Goal: Book appointment/travel/reservation

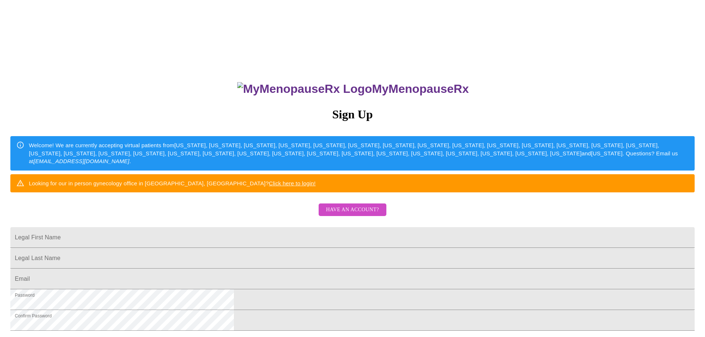
click at [356, 215] on span "Have an account?" at bounding box center [352, 209] width 53 height 9
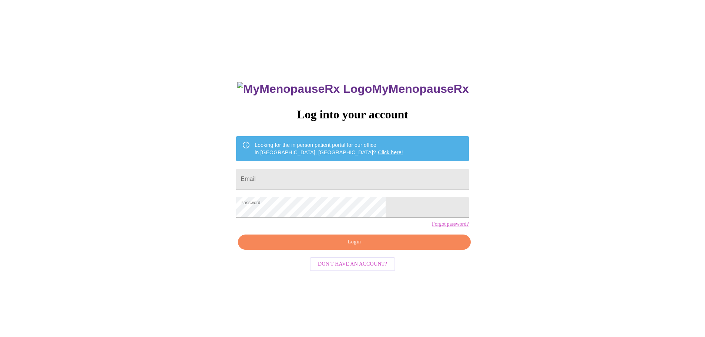
click at [335, 179] on input "Email" at bounding box center [352, 179] width 232 height 21
type input "[EMAIL_ADDRESS][DOMAIN_NAME]"
click at [339, 247] on span "Login" at bounding box center [353, 242] width 215 height 9
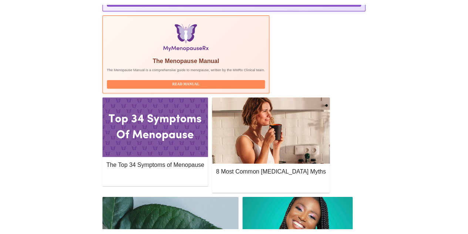
scroll to position [222, 0]
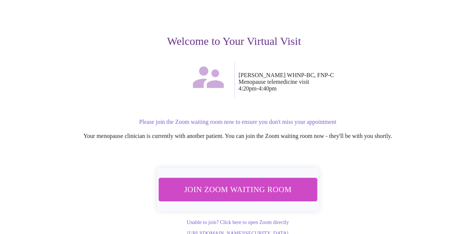
scroll to position [75, 0]
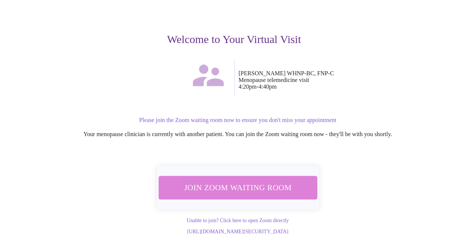
click at [248, 180] on span "Join Zoom Waiting Room" at bounding box center [237, 187] width 139 height 14
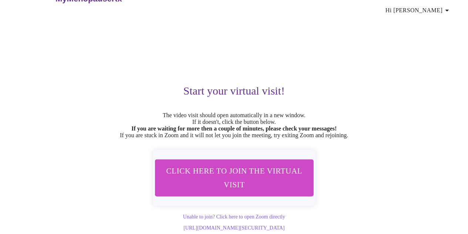
scroll to position [29, 0]
